Goal: Information Seeking & Learning: Find specific fact

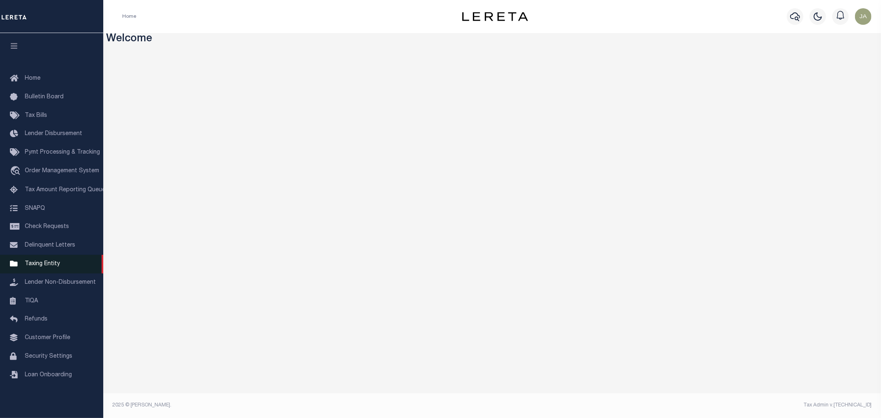
click at [47, 266] on span "Taxing Entity" at bounding box center [42, 264] width 35 height 6
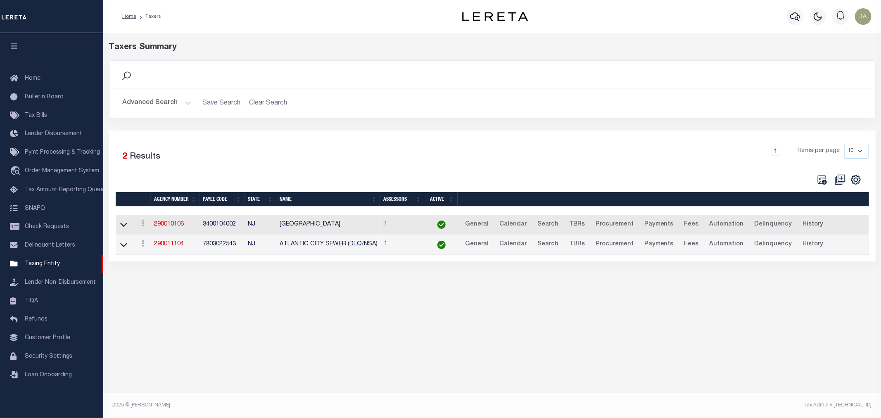
click at [183, 102] on button "Advanced Search" at bounding box center [157, 103] width 69 height 16
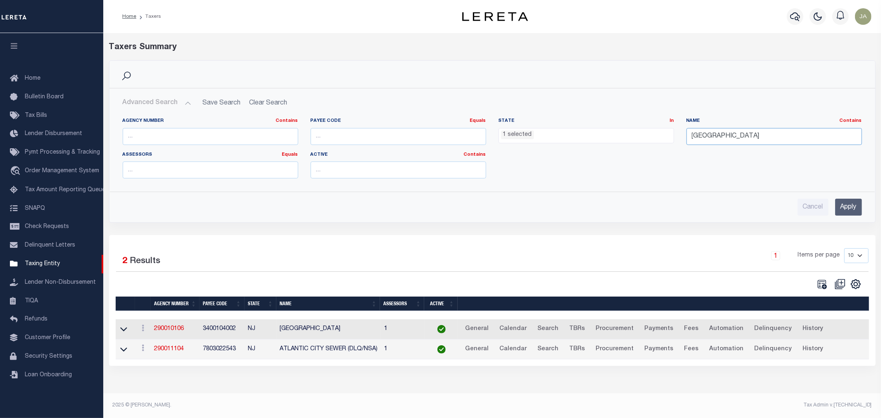
drag, startPoint x: 739, startPoint y: 139, endPoint x: 726, endPoint y: 135, distance: 13.8
click at [734, 136] on input "[GEOGRAPHIC_DATA]" at bounding box center [773, 136] width 175 height 17
drag, startPoint x: 733, startPoint y: 135, endPoint x: 649, endPoint y: 134, distance: 83.4
click at [649, 134] on div "Agency Number Contains Contains Is Payee Code Equals Equals Is Not Equal To Is …" at bounding box center [491, 151] width 751 height 67
click at [591, 132] on ul "1 selected" at bounding box center [586, 133] width 175 height 11
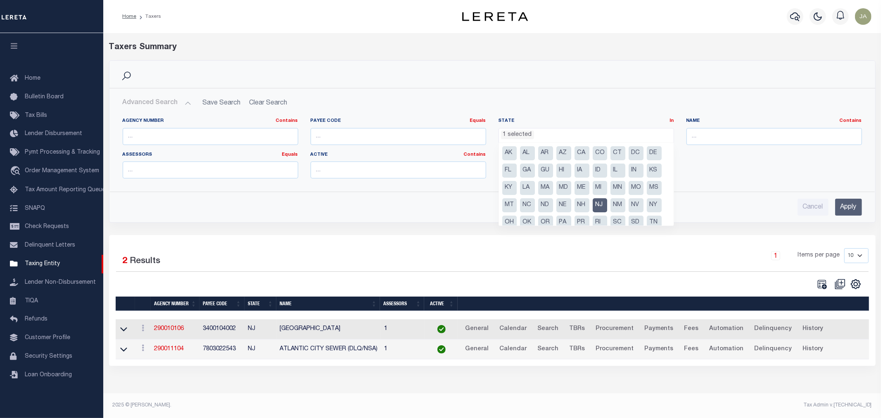
click at [599, 203] on li "NJ" at bounding box center [600, 205] width 15 height 14
select select
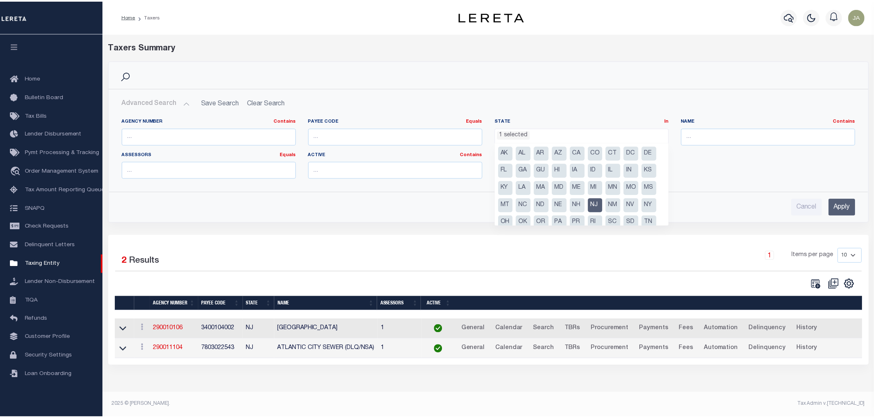
scroll to position [248, 0]
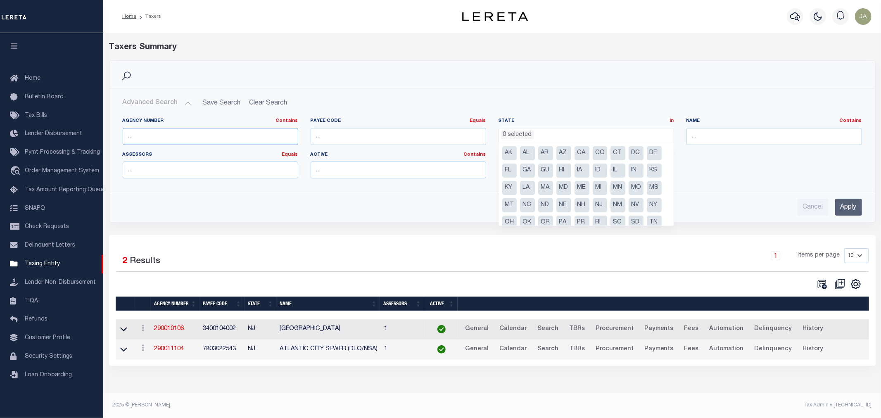
click at [149, 132] on input "text" at bounding box center [210, 136] width 175 height 17
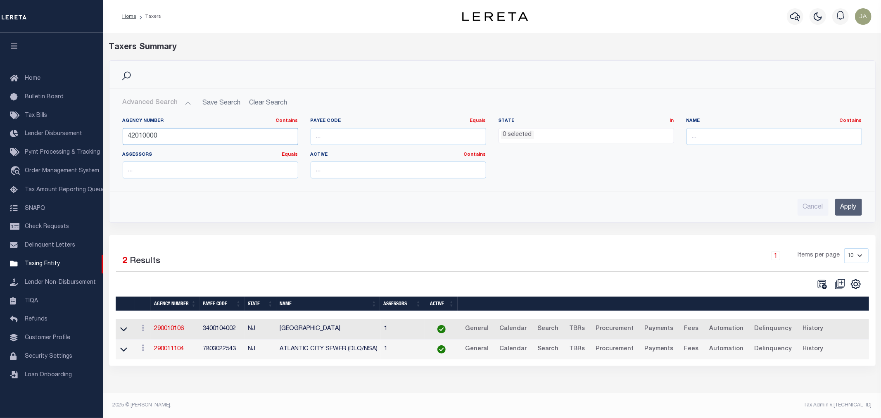
type input "42010000"
click at [850, 207] on input "Apply" at bounding box center [848, 207] width 27 height 17
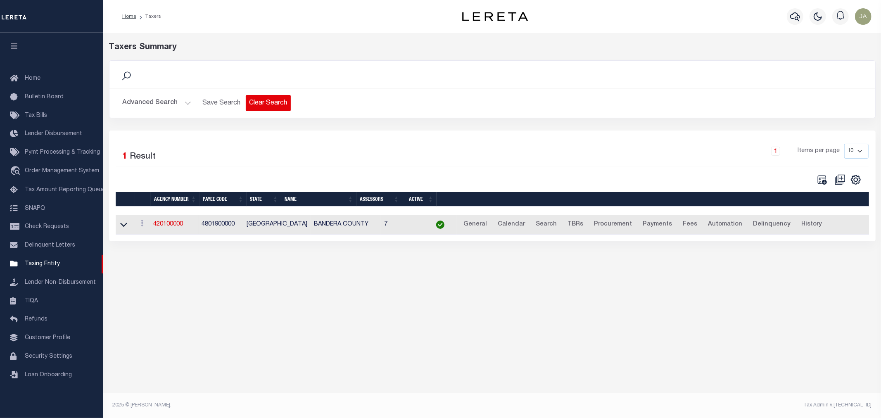
click at [266, 105] on button "Clear Search" at bounding box center [268, 103] width 45 height 16
select select
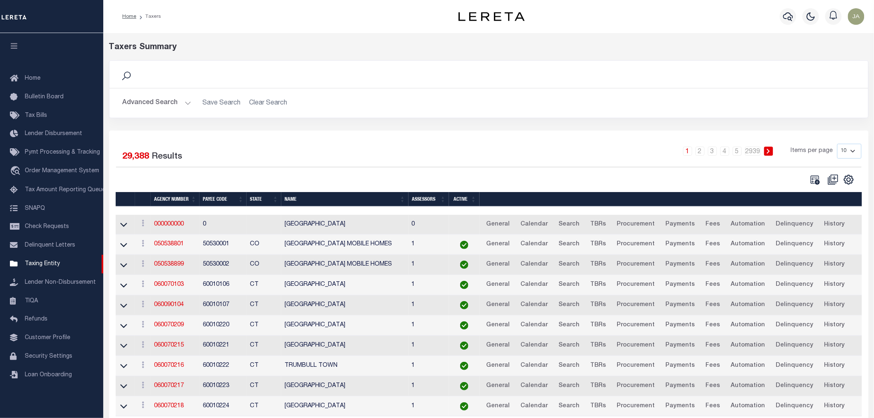
click at [185, 101] on button "Advanced Search" at bounding box center [157, 103] width 69 height 16
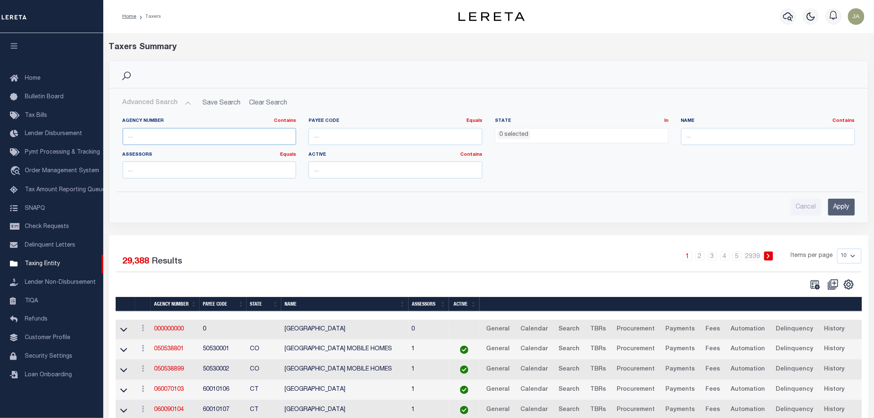
click at [201, 131] on input "text" at bounding box center [210, 136] width 174 height 17
click at [840, 205] on input "Apply" at bounding box center [841, 207] width 27 height 17
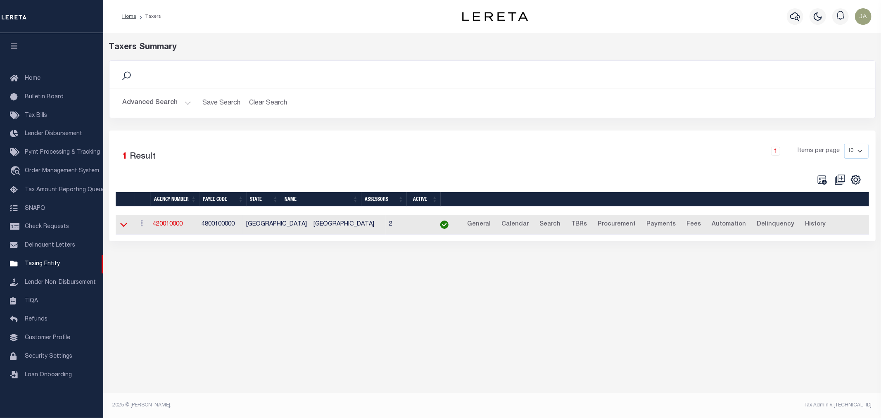
click at [125, 225] on icon at bounding box center [123, 224] width 7 height 9
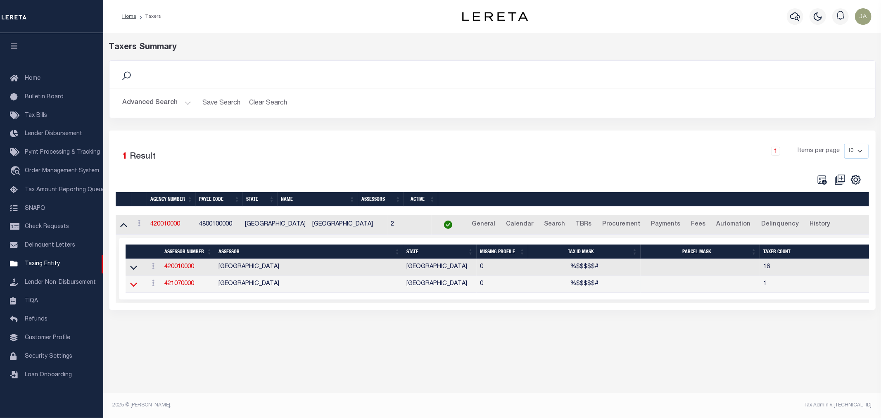
click at [134, 287] on icon at bounding box center [133, 285] width 7 height 4
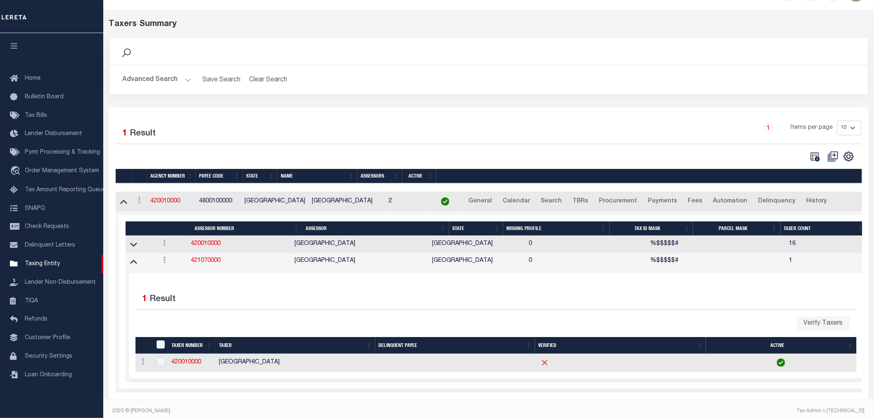
scroll to position [36, 0]
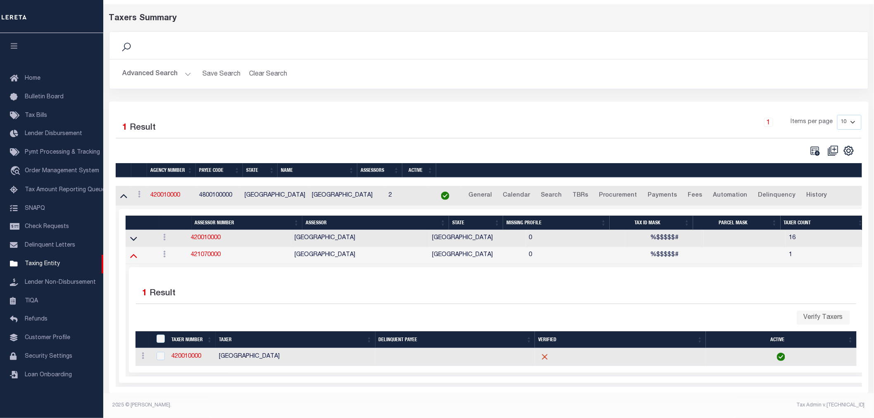
click at [134, 253] on icon at bounding box center [133, 255] width 7 height 9
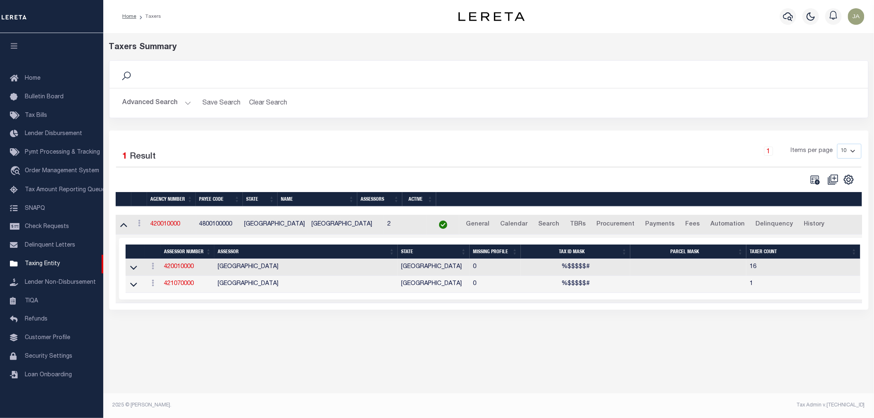
scroll to position [0, 0]
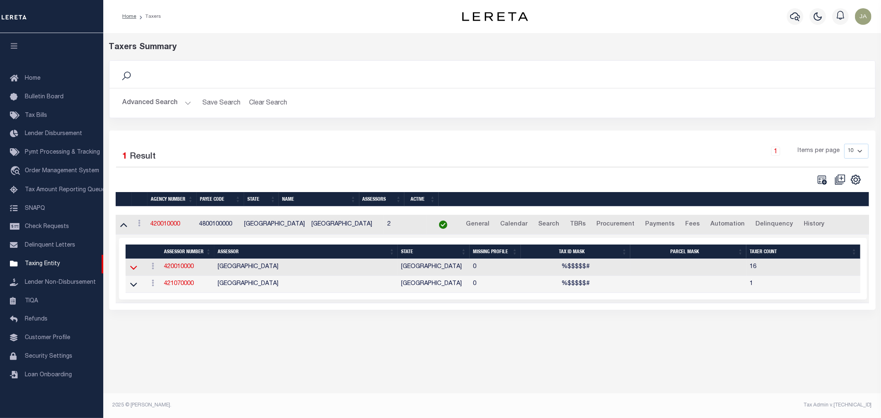
click at [135, 272] on icon at bounding box center [133, 267] width 7 height 9
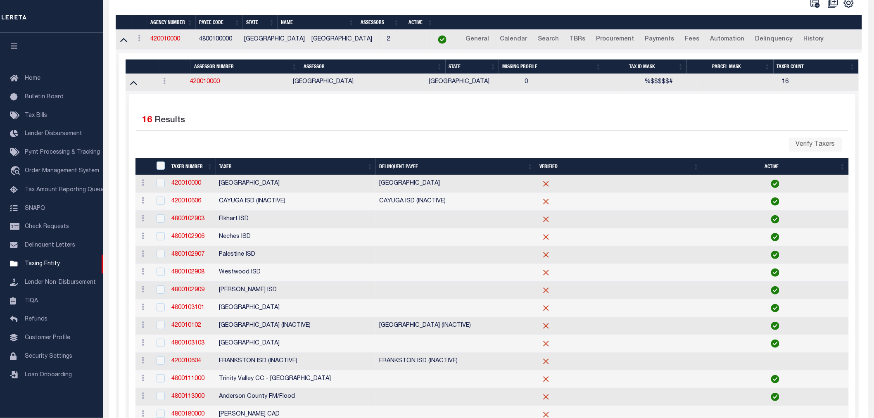
scroll to position [116, 0]
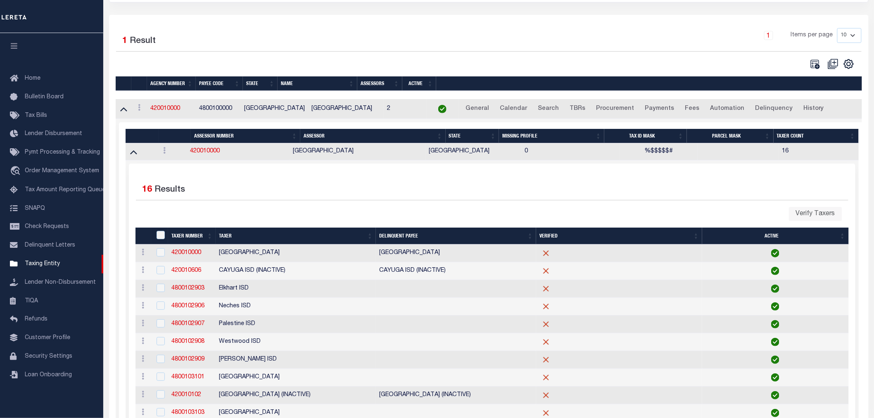
click at [143, 160] on td at bounding box center [141, 151] width 31 height 17
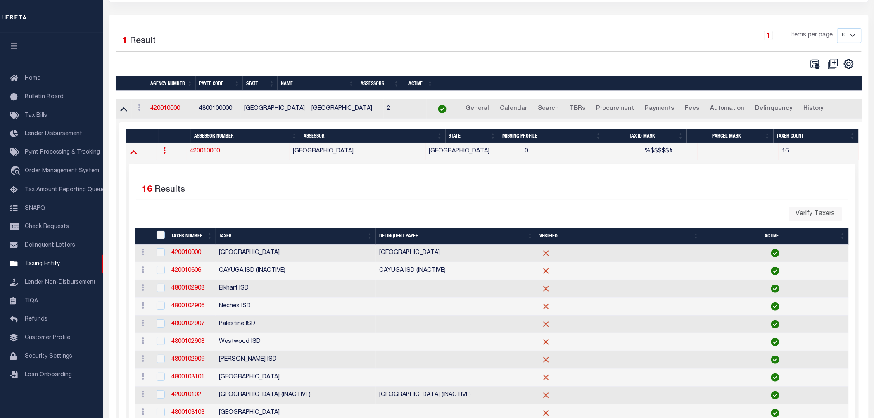
click at [133, 155] on icon at bounding box center [133, 151] width 7 height 9
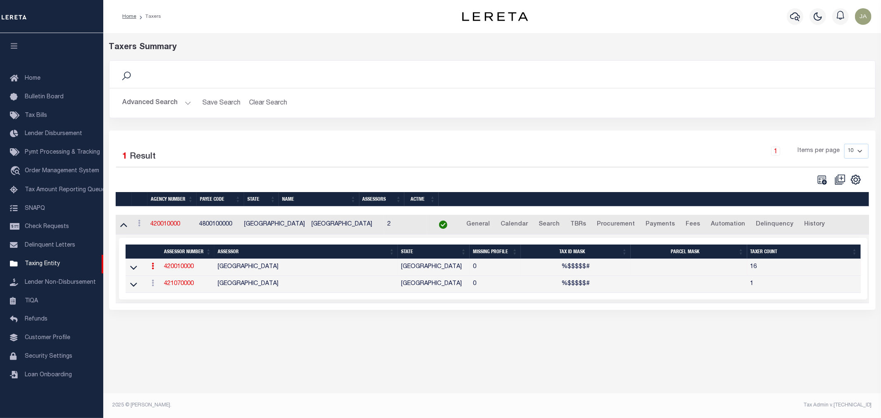
click at [186, 104] on button "Advanced Search" at bounding box center [157, 103] width 69 height 16
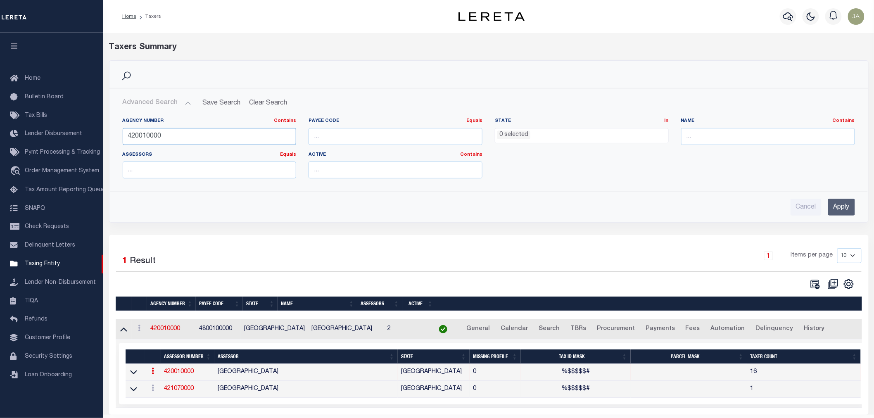
click at [183, 137] on input "420010000" at bounding box center [210, 136] width 174 height 17
type input "421070000"
click at [842, 211] on input "Apply" at bounding box center [841, 207] width 27 height 17
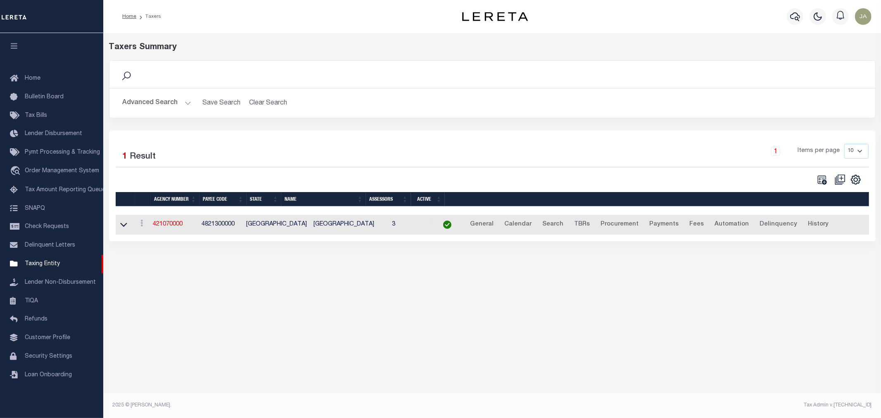
click at [118, 224] on td at bounding box center [125, 225] width 19 height 20
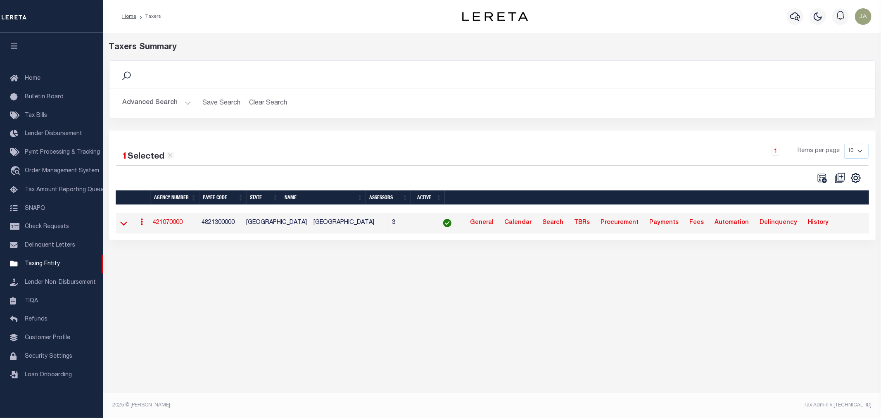
click at [121, 226] on icon at bounding box center [123, 223] width 7 height 9
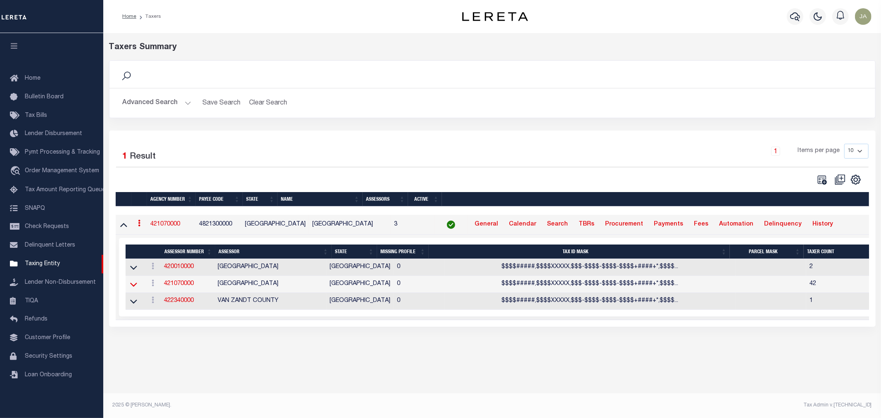
click at [134, 289] on icon at bounding box center [133, 284] width 7 height 9
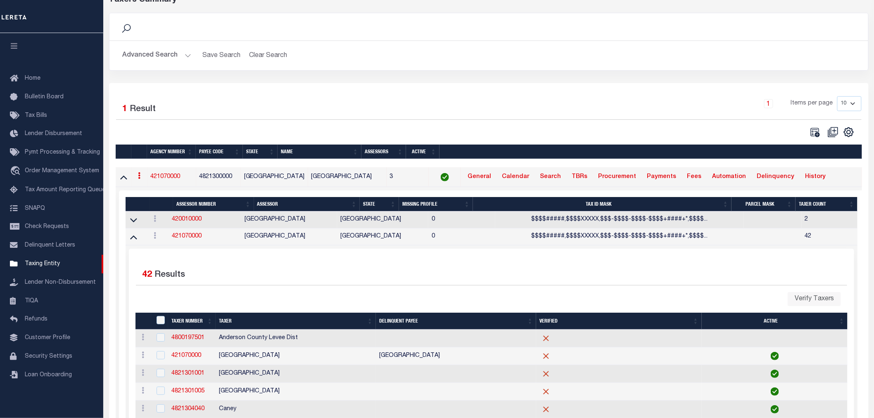
scroll to position [92, 0]
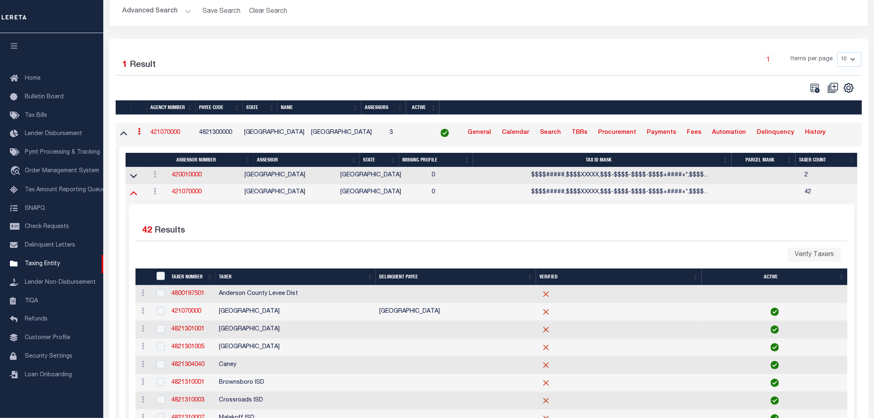
click at [132, 195] on icon at bounding box center [133, 193] width 7 height 4
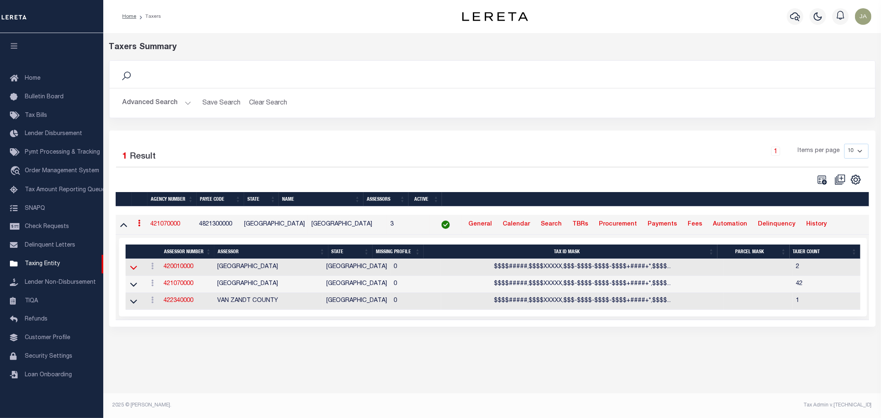
click at [135, 271] on icon at bounding box center [133, 267] width 7 height 9
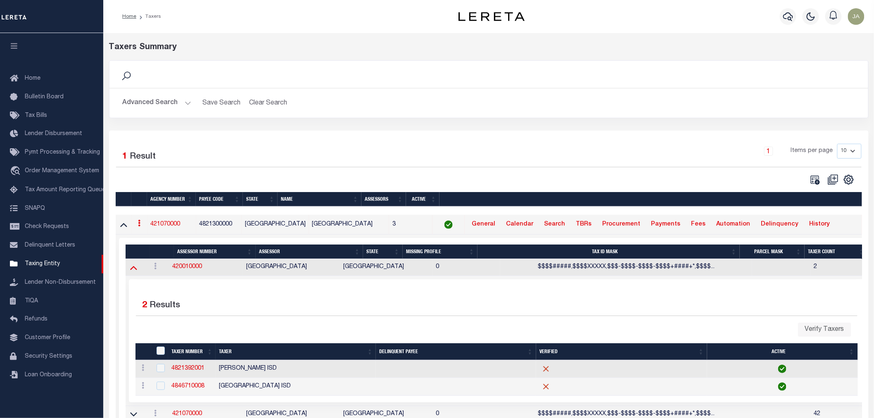
click at [133, 271] on icon at bounding box center [133, 267] width 7 height 9
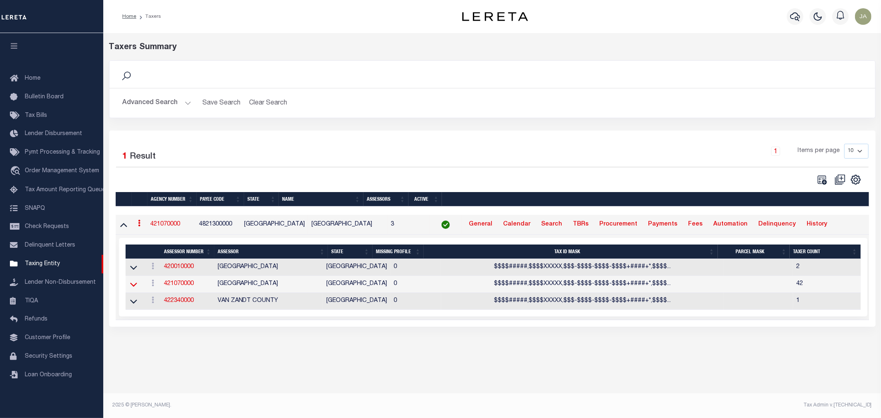
click at [133, 287] on icon at bounding box center [133, 285] width 7 height 4
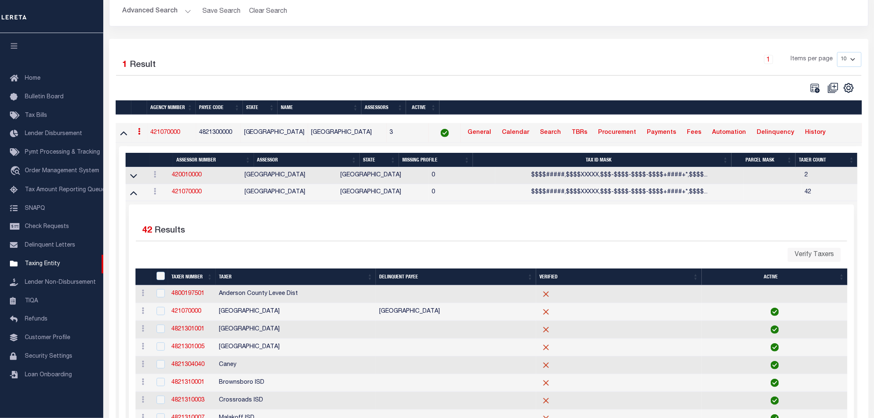
drag, startPoint x: 134, startPoint y: 196, endPoint x: 138, endPoint y: 196, distance: 4.6
click at [134, 195] on icon at bounding box center [133, 192] width 7 height 9
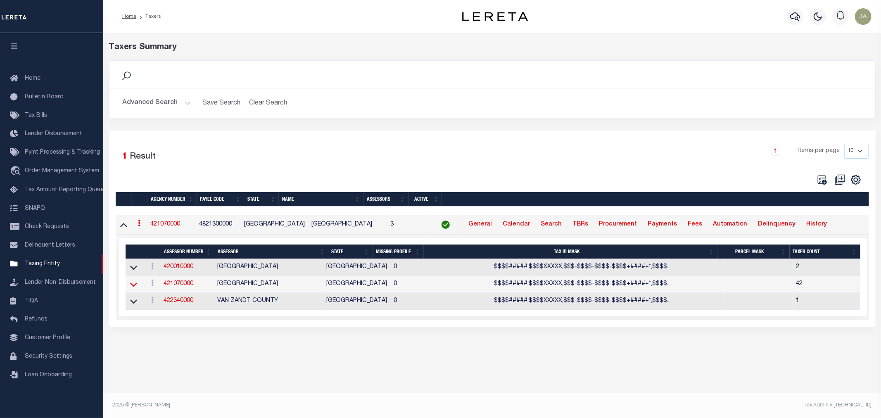
click at [131, 289] on icon at bounding box center [133, 284] width 7 height 9
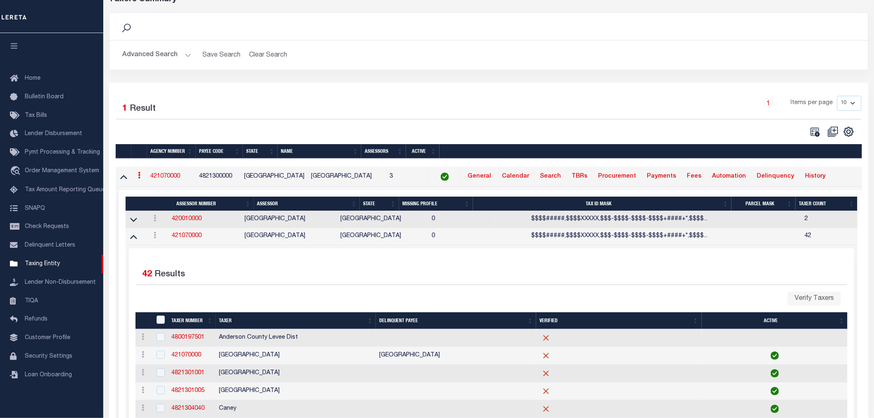
scroll to position [46, 0]
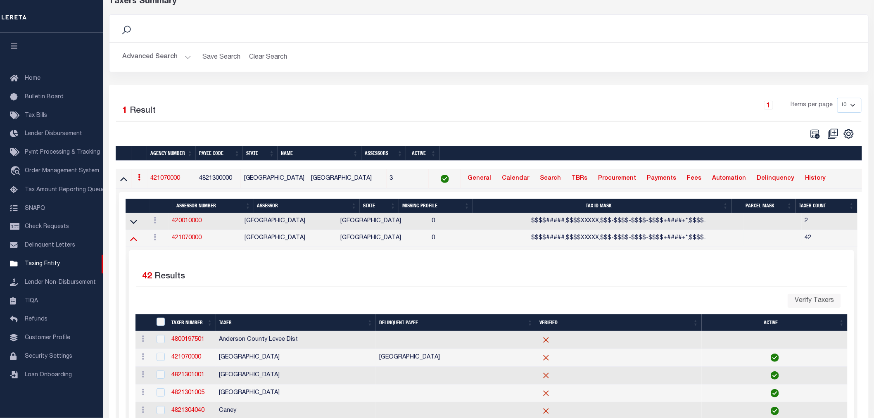
click at [134, 239] on icon at bounding box center [133, 238] width 7 height 9
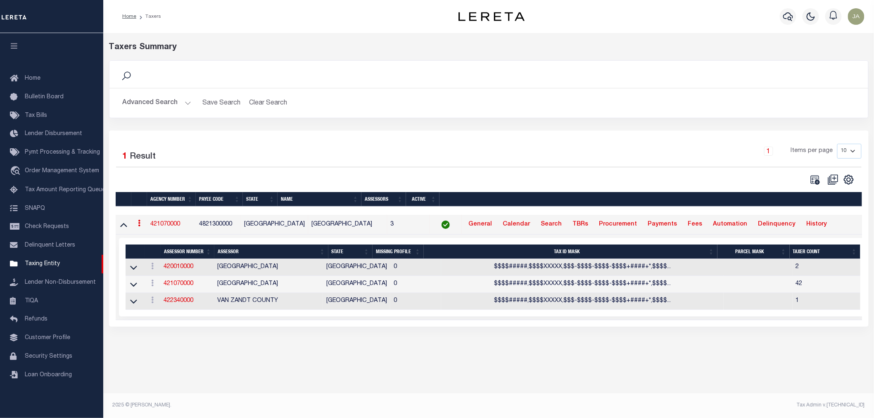
scroll to position [0, 0]
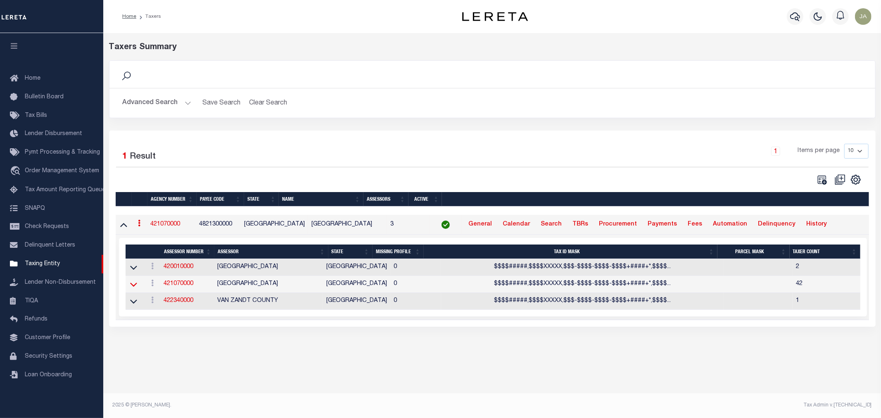
click at [130, 285] on icon at bounding box center [133, 285] width 7 height 4
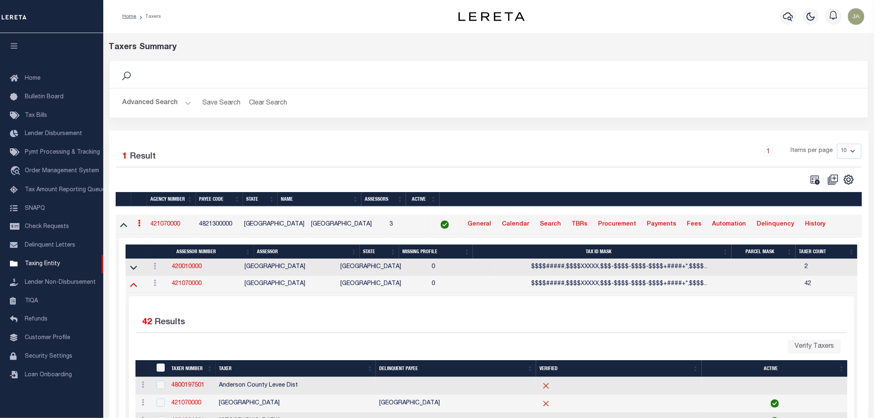
click at [130, 285] on icon at bounding box center [133, 284] width 7 height 9
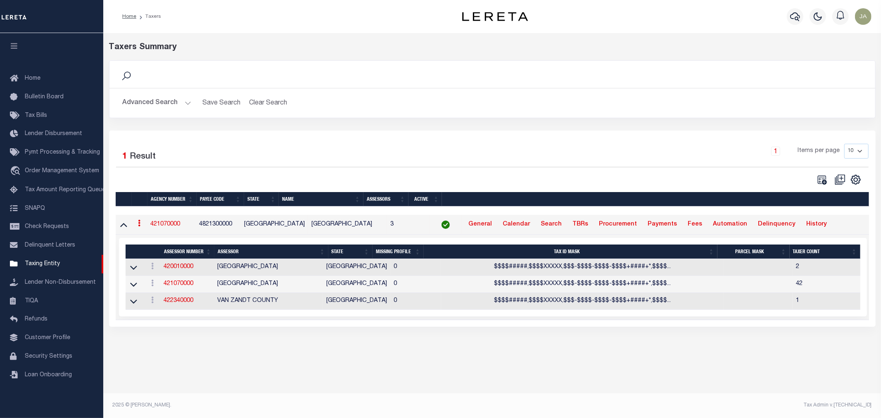
click at [130, 285] on icon at bounding box center [133, 284] width 7 height 9
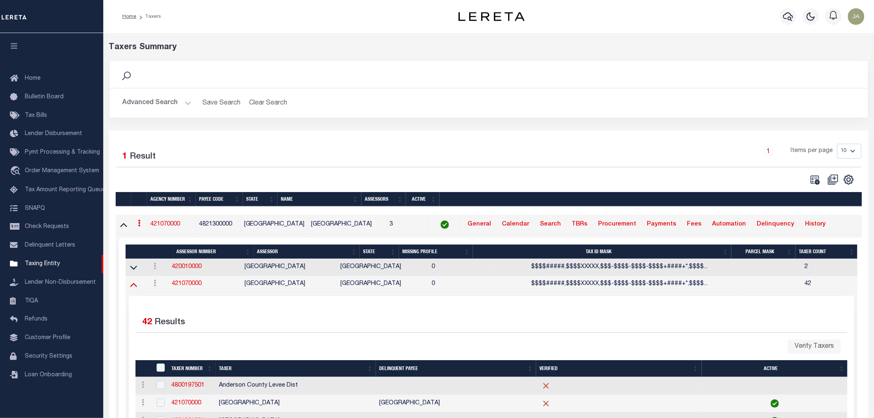
click at [132, 285] on icon at bounding box center [133, 284] width 7 height 9
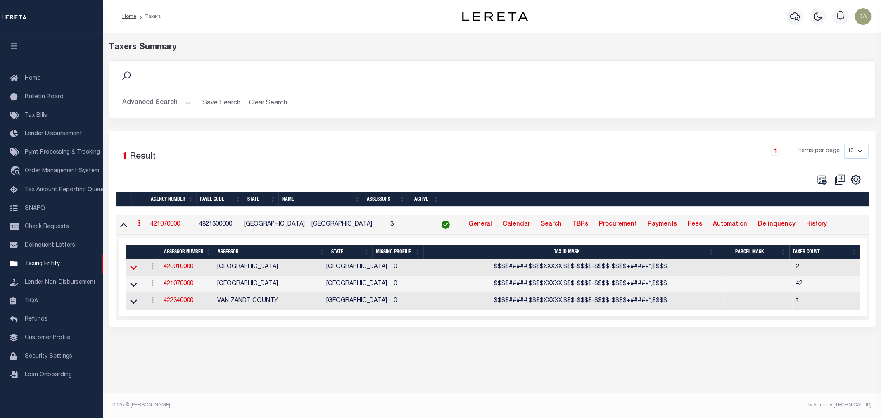
click at [131, 270] on icon at bounding box center [133, 268] width 7 height 4
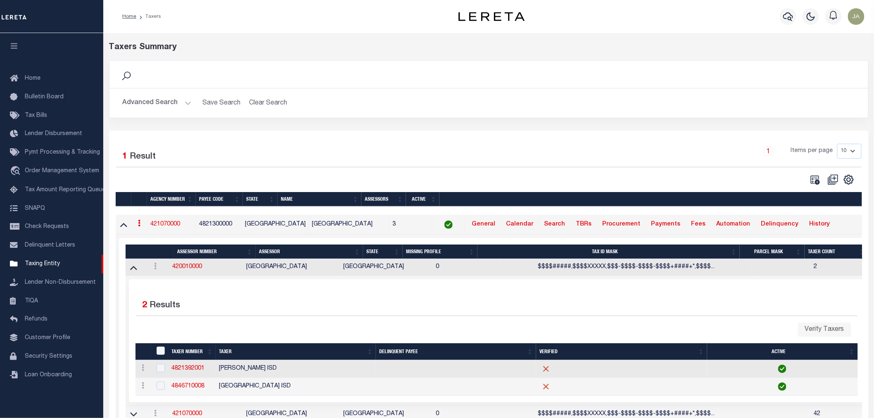
click at [131, 270] on icon at bounding box center [133, 267] width 7 height 9
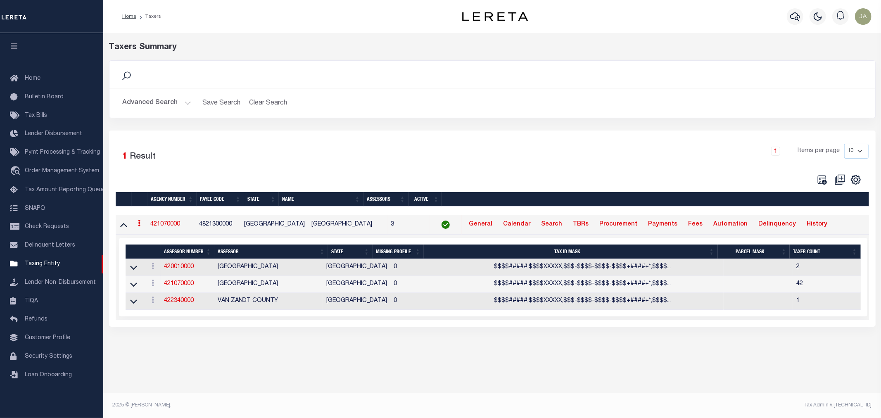
drag, startPoint x: 186, startPoint y: 94, endPoint x: 183, endPoint y: 100, distance: 6.7
click at [184, 99] on div "Advanced Search Save Search Clear Search tblPayees_dynamictable_____DefaultSave…" at bounding box center [492, 102] width 766 height 29
click at [183, 101] on button "Advanced Search" at bounding box center [157, 103] width 69 height 16
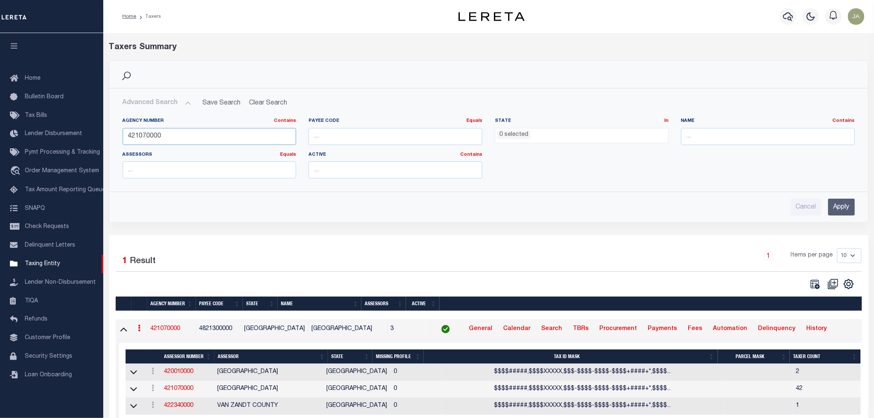
click at [191, 134] on input "421070000" at bounding box center [210, 136] width 174 height 17
